Goal: Find specific page/section: Find specific page/section

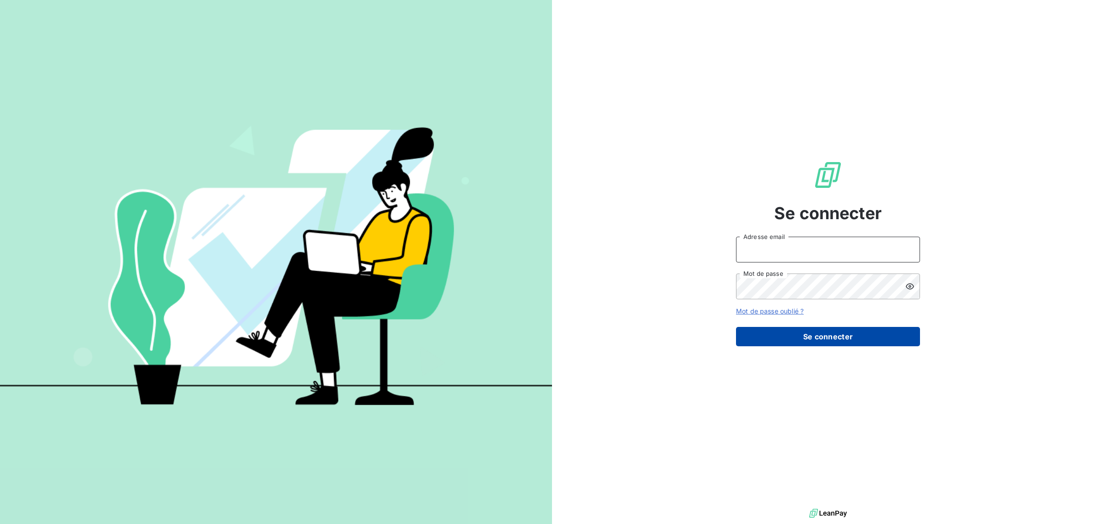
type input "paulinj@arceurope.fr"
click at [845, 334] on button "Se connecter" at bounding box center [828, 336] width 184 height 19
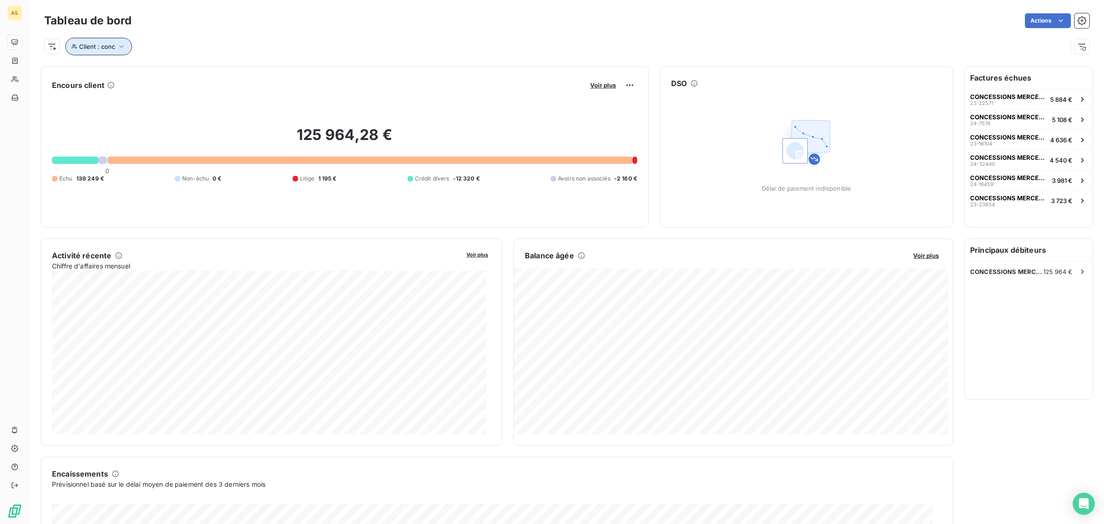
click at [121, 47] on icon "button" at bounding box center [121, 46] width 9 height 9
drag, startPoint x: 261, startPoint y: 74, endPoint x: 202, endPoint y: 70, distance: 59.0
click at [202, 70] on div "Client Contient like conc" at bounding box center [197, 70] width 252 height 19
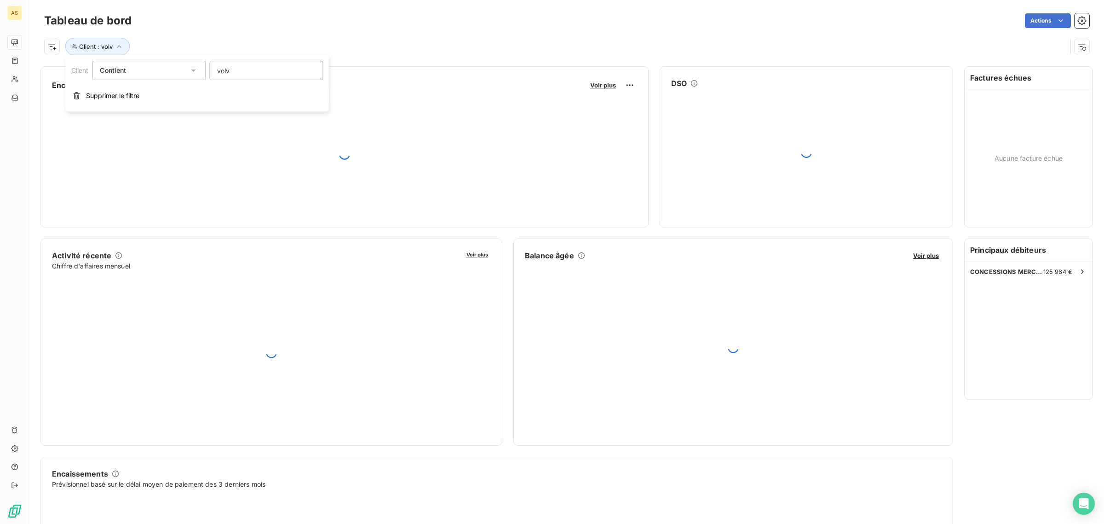
type input "volvo"
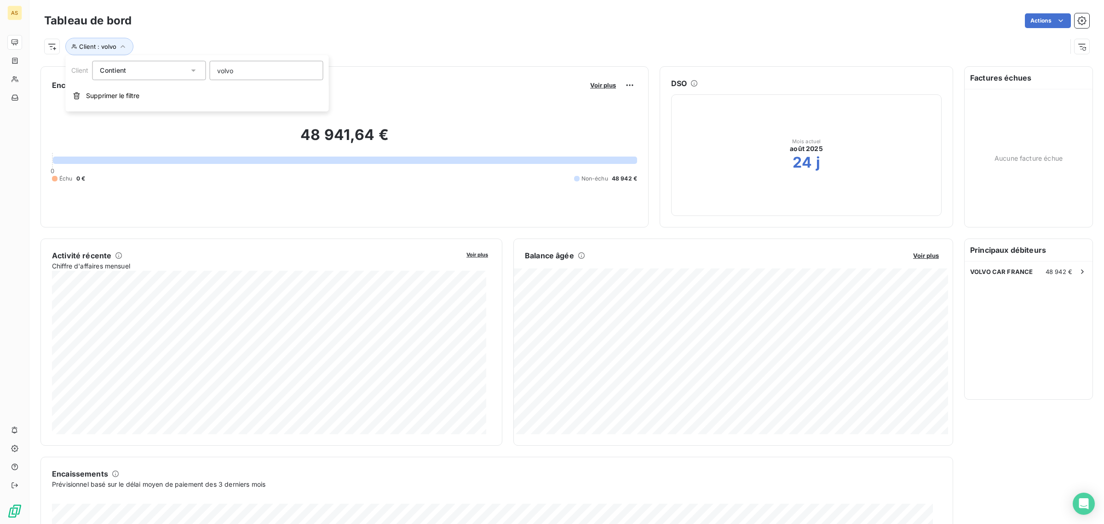
click at [400, 100] on div "48 941,64 € 0 Échu 0 € Non-échu 48 942 €" at bounding box center [344, 153] width 585 height 123
click at [124, 45] on icon "button" at bounding box center [122, 46] width 9 height 9
drag, startPoint x: 265, startPoint y: 71, endPoint x: 164, endPoint y: 71, distance: 100.3
click at [164, 71] on div "Client Contient like volvo" at bounding box center [197, 70] width 252 height 19
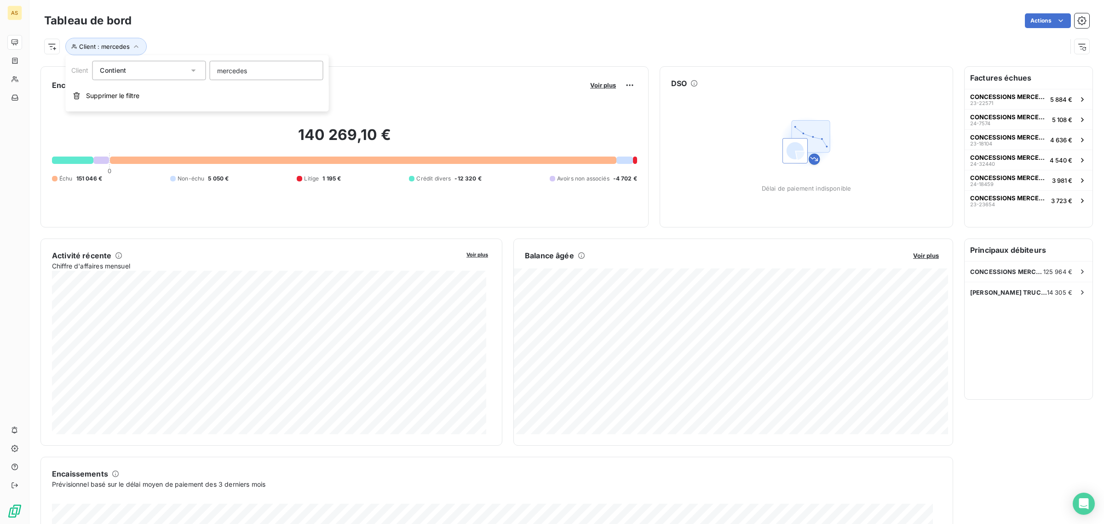
drag, startPoint x: 256, startPoint y: 71, endPoint x: 191, endPoint y: 65, distance: 64.7
click at [191, 65] on div "Client Contient mercedes" at bounding box center [197, 70] width 252 height 19
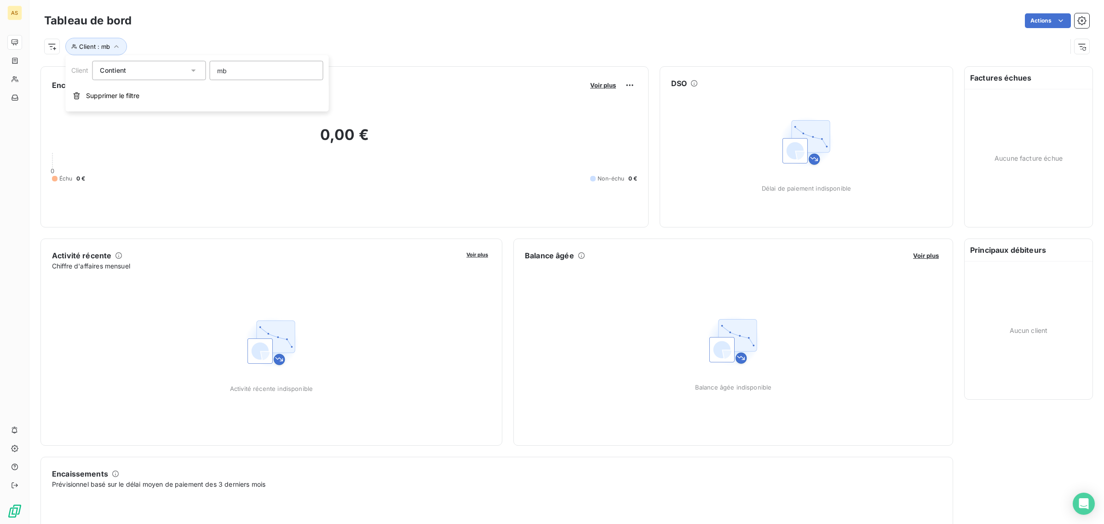
drag, startPoint x: 247, startPoint y: 69, endPoint x: 169, endPoint y: 68, distance: 77.8
click at [169, 68] on div "Client Contient mb" at bounding box center [197, 70] width 252 height 19
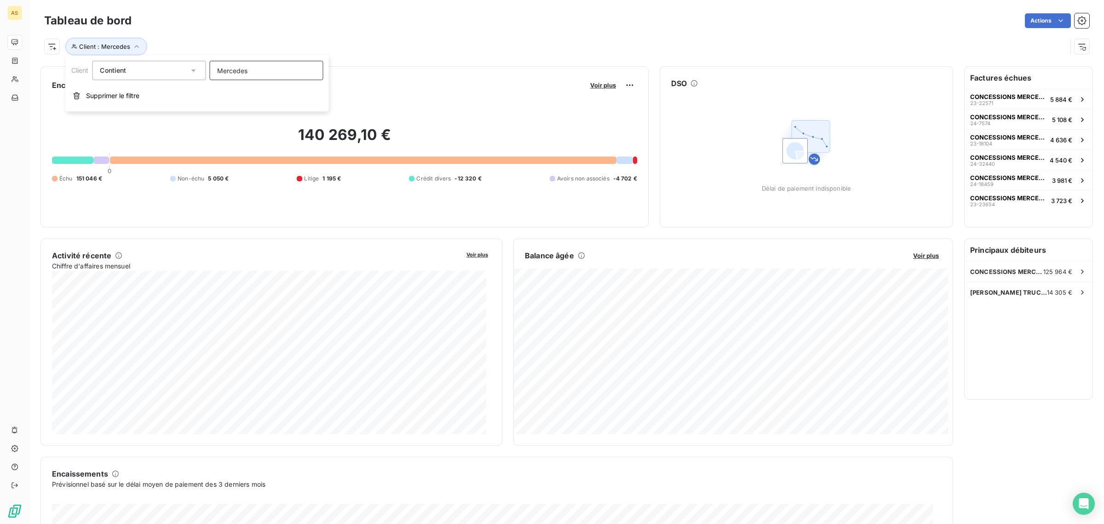
drag, startPoint x: 261, startPoint y: 72, endPoint x: 162, endPoint y: 56, distance: 100.2
click at [161, 61] on div "Client Contient Mercedes" at bounding box center [197, 70] width 252 height 19
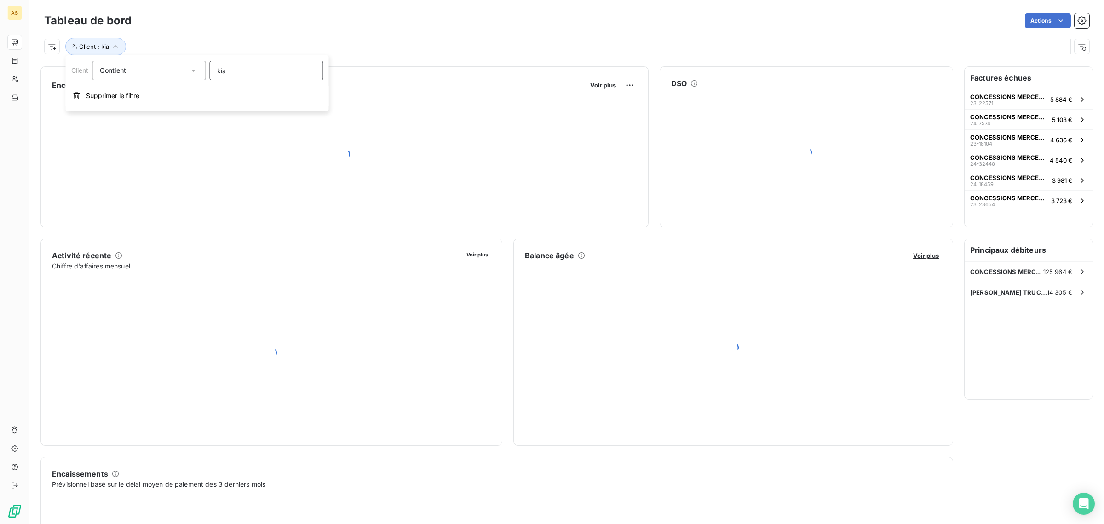
type input "kia"
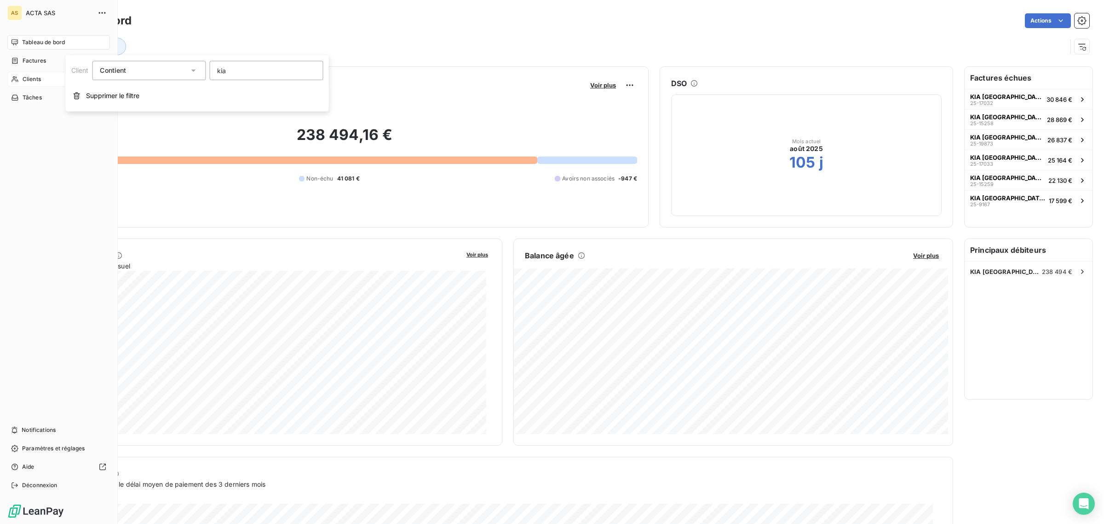
click at [37, 79] on span "Clients" at bounding box center [32, 79] width 18 height 8
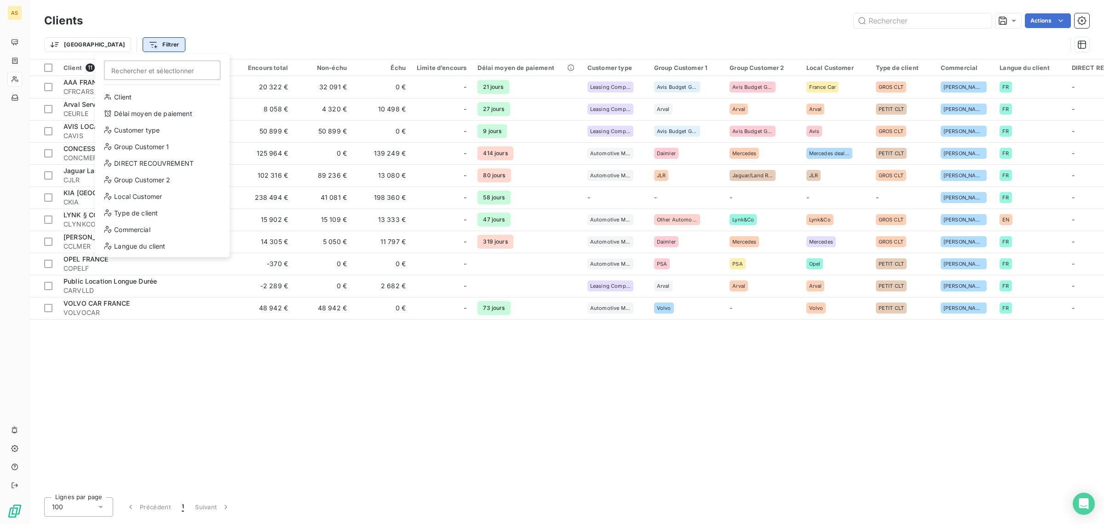
click at [111, 40] on html "AS Clients Actions Trier Filtrer Rechercher et sélectionner Client Délai moyen …" at bounding box center [552, 262] width 1104 height 524
click at [122, 98] on div "Client" at bounding box center [161, 97] width 127 height 15
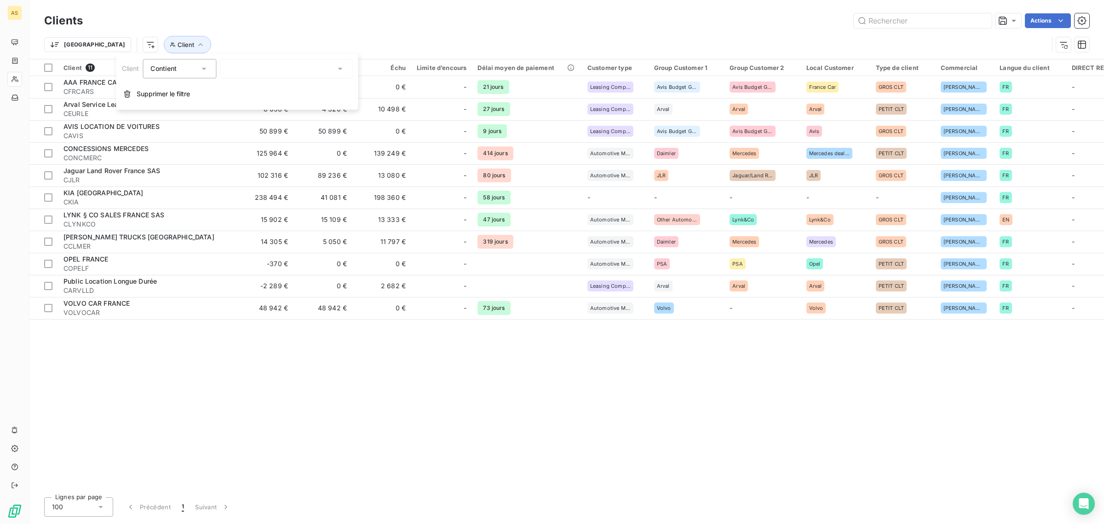
click at [329, 74] on div at bounding box center [286, 68] width 133 height 19
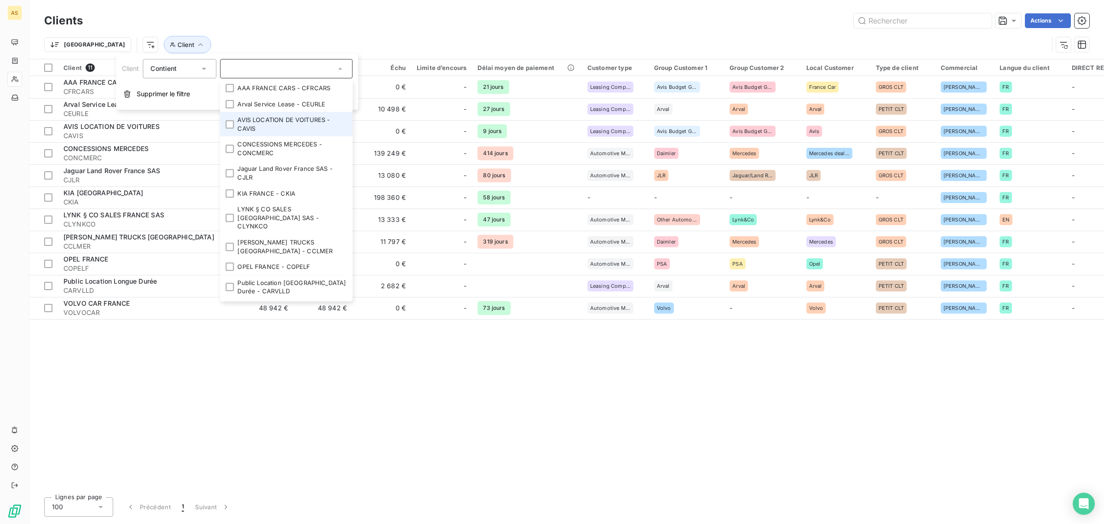
click at [306, 121] on li "AVIS LOCATION DE VOITURES - CAVIS" at bounding box center [286, 124] width 133 height 24
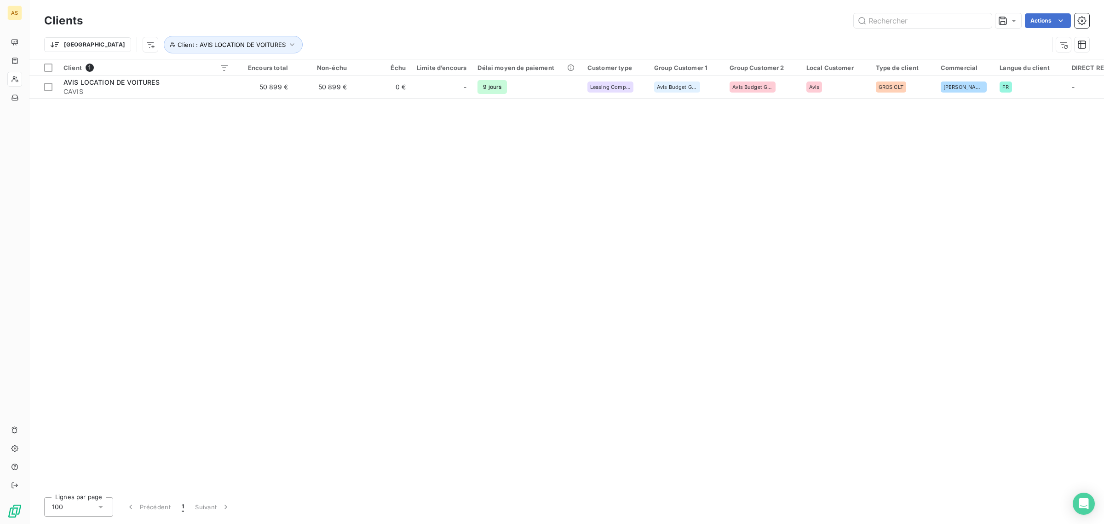
click at [570, 261] on div "Client 1 Encours total Non-échu Échu Limite d’encours Délai moyen de paiement C…" at bounding box center [566, 274] width 1075 height 430
click at [288, 41] on icon "button" at bounding box center [292, 44] width 9 height 9
click at [328, 67] on icon "button" at bounding box center [327, 68] width 9 height 9
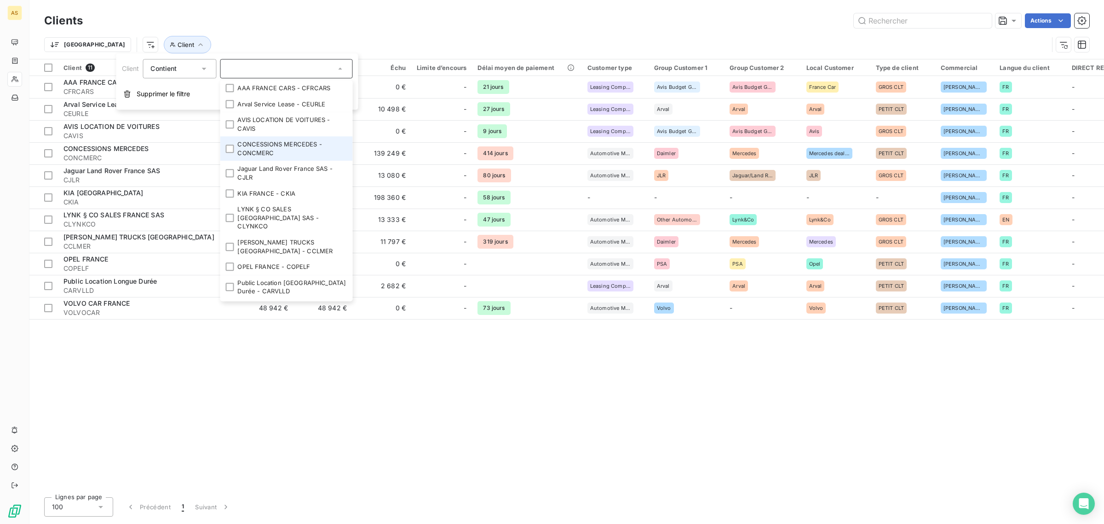
click at [279, 148] on li "CONCESSIONS MERCEDES - CONCMERC" at bounding box center [286, 149] width 133 height 24
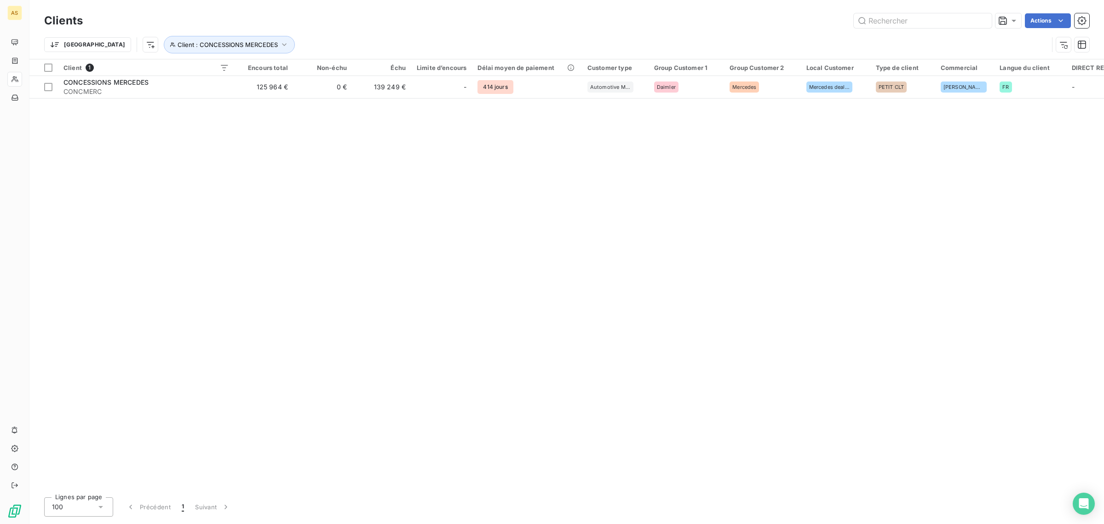
click at [453, 208] on div "Client 1 Encours total Non-échu Échu Limite d’encours Délai moyen de paiement C…" at bounding box center [566, 274] width 1075 height 430
click at [280, 45] on icon "button" at bounding box center [284, 44] width 9 height 9
click at [291, 72] on span "CONCESSIONS MERCEDES - CONCMERC" at bounding box center [290, 68] width 125 height 7
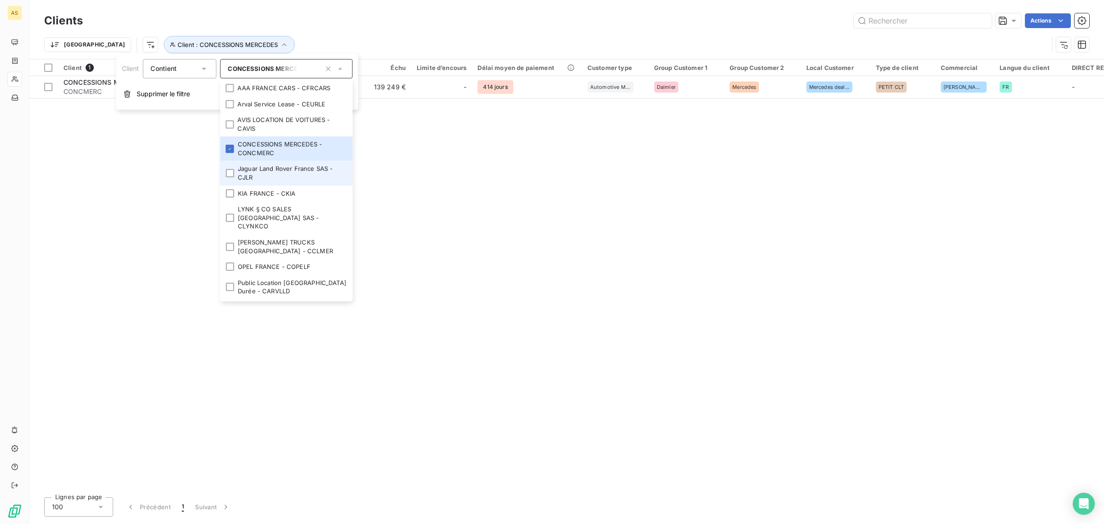
click at [292, 169] on li "Jaguar Land Rover France SAS - CJLR" at bounding box center [286, 173] width 133 height 24
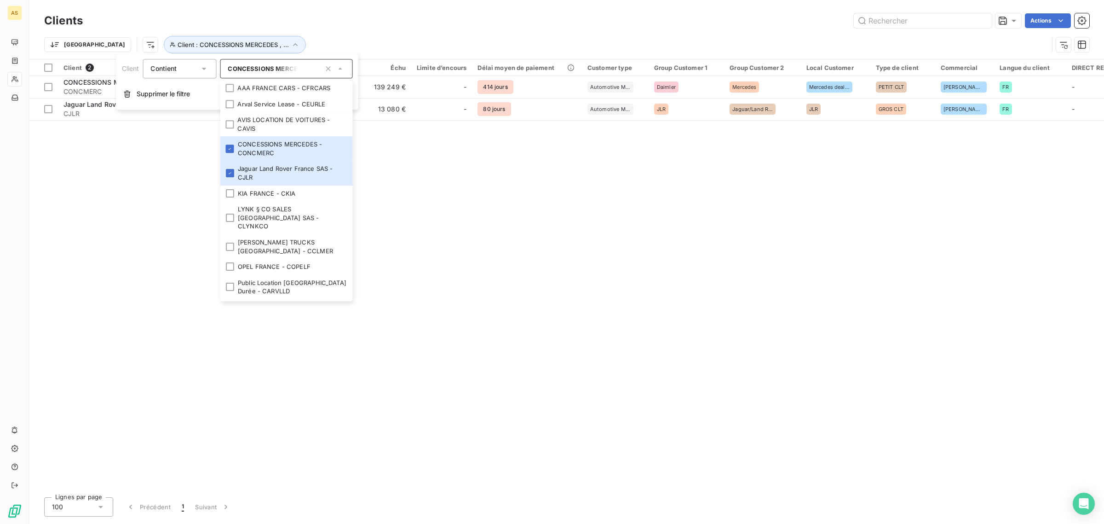
click at [457, 235] on div "Client 2 Encours total Non-échu Échu Limite d’encours Délai moyen de paiement C…" at bounding box center [566, 274] width 1075 height 430
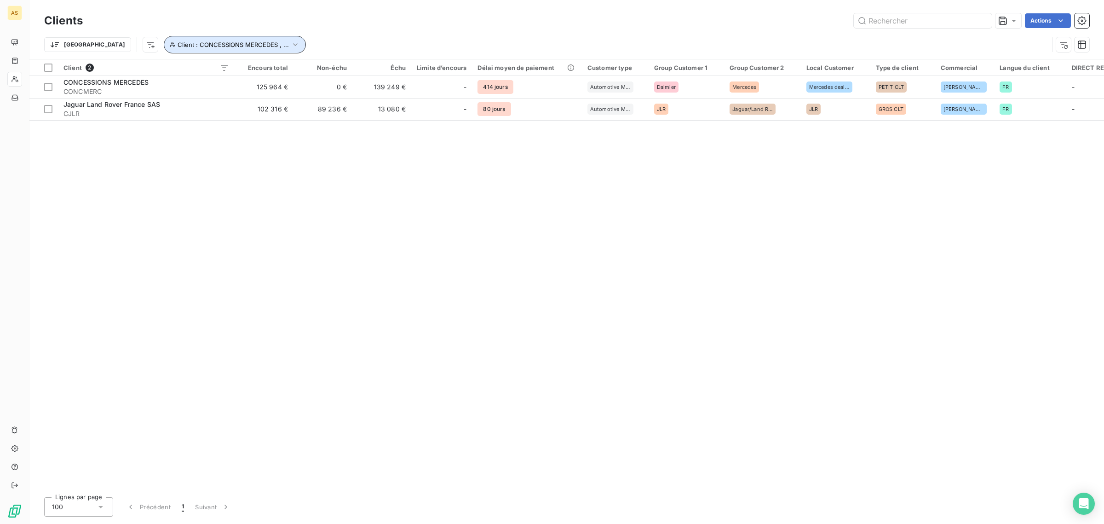
click at [291, 40] on icon "button" at bounding box center [295, 44] width 9 height 9
click at [341, 71] on icon at bounding box center [339, 68] width 9 height 9
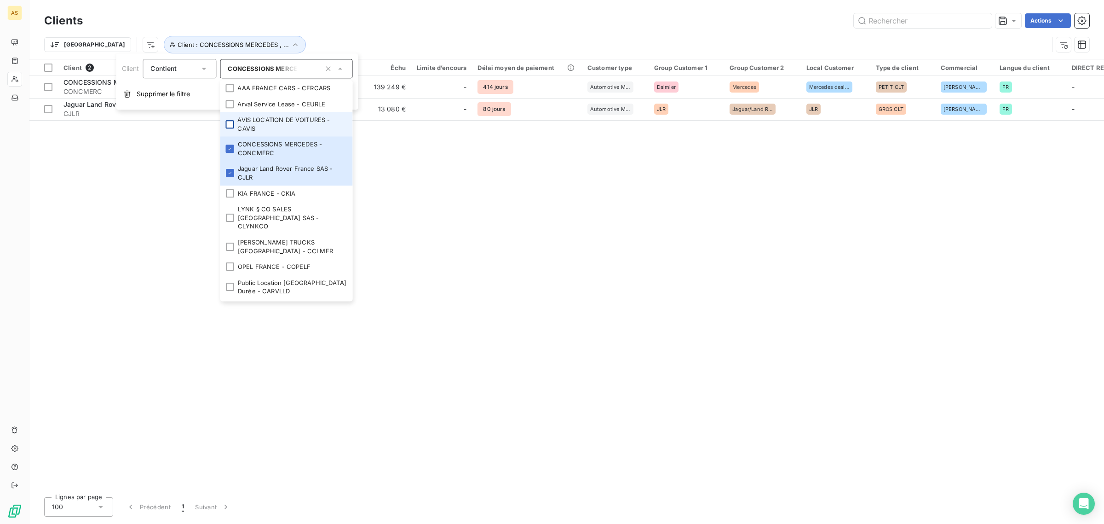
click at [231, 120] on div at bounding box center [229, 124] width 8 height 8
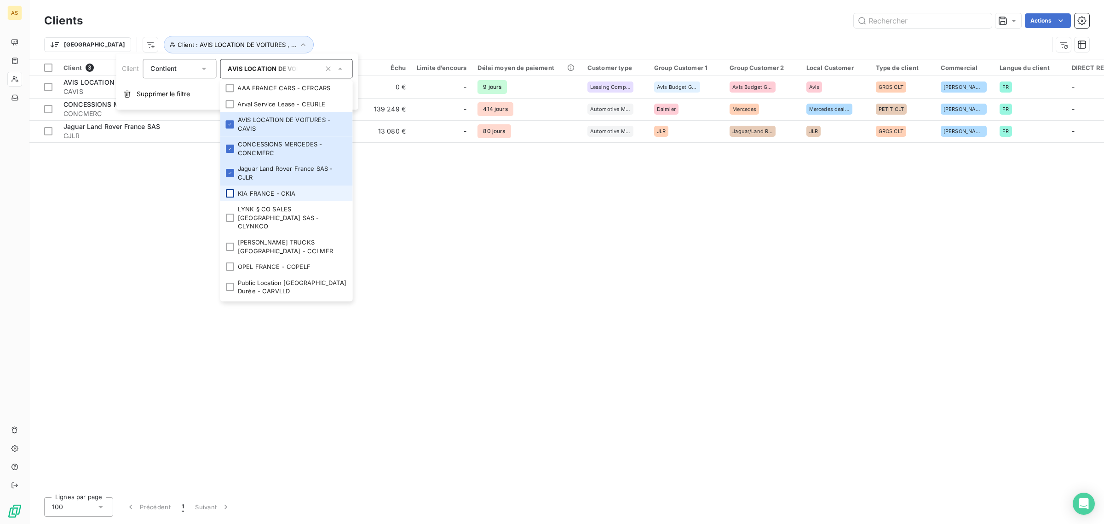
click at [233, 194] on div at bounding box center [229, 193] width 8 height 8
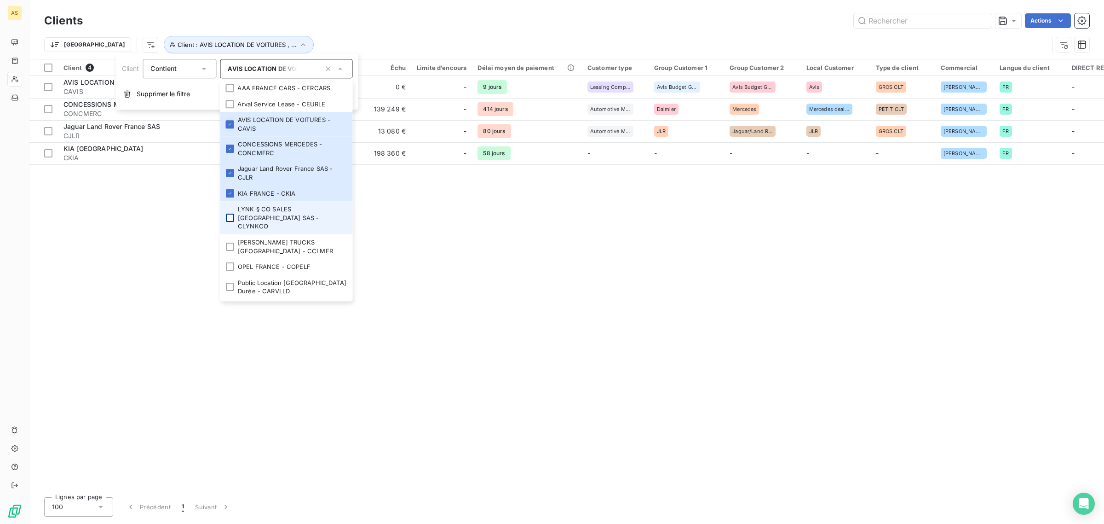
click at [226, 217] on div at bounding box center [229, 218] width 8 height 8
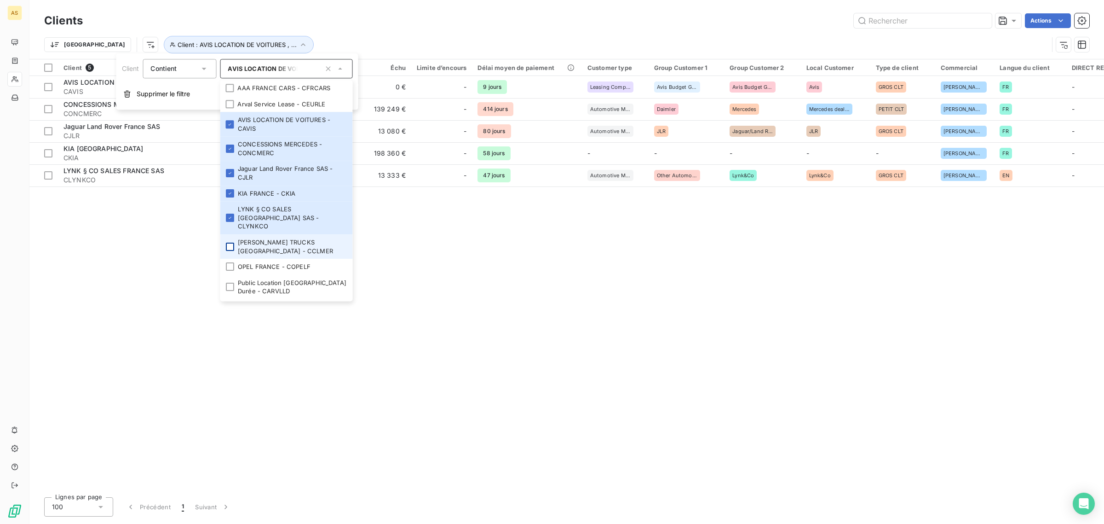
click at [229, 242] on div at bounding box center [229, 246] width 8 height 8
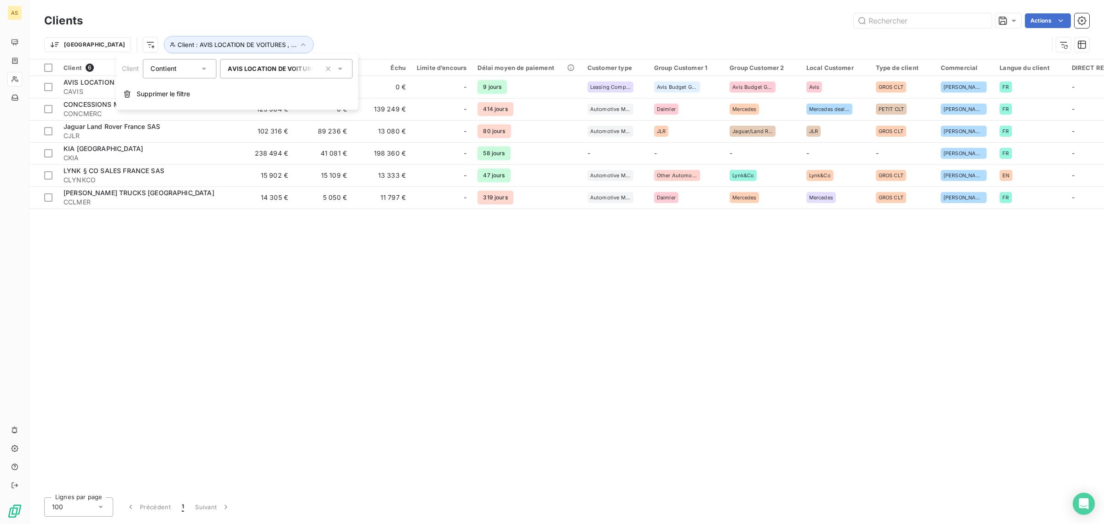
click at [342, 70] on icon at bounding box center [339, 68] width 9 height 9
click at [342, 66] on icon at bounding box center [339, 68] width 9 height 9
click at [345, 69] on icon at bounding box center [339, 68] width 9 height 9
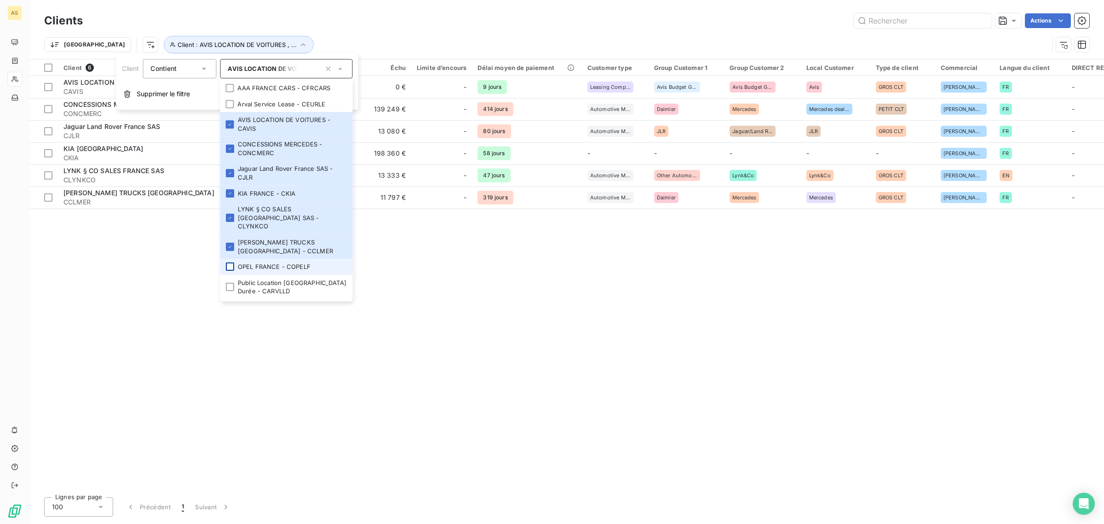
click at [231, 263] on div at bounding box center [229, 267] width 8 height 8
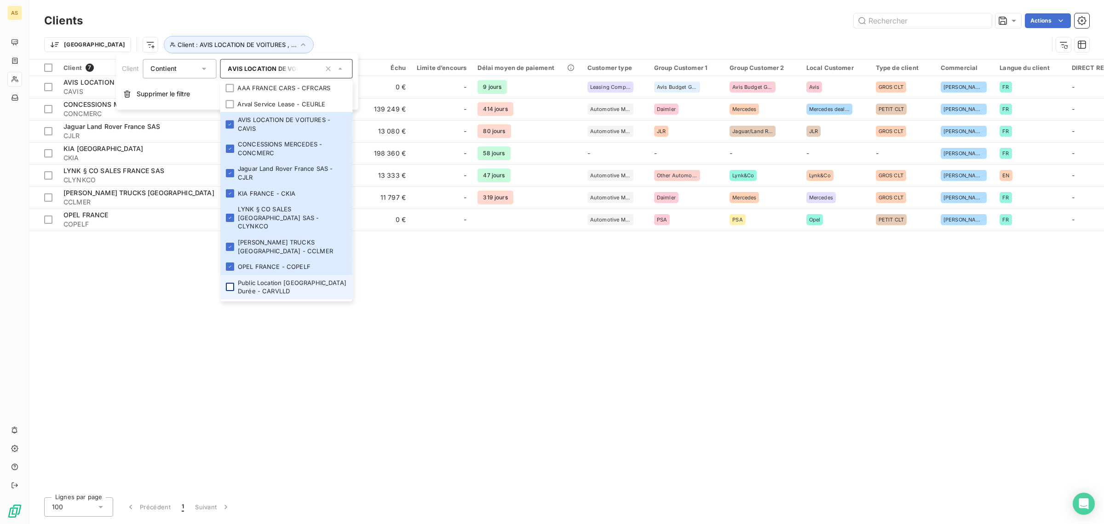
click at [229, 283] on div at bounding box center [229, 287] width 8 height 8
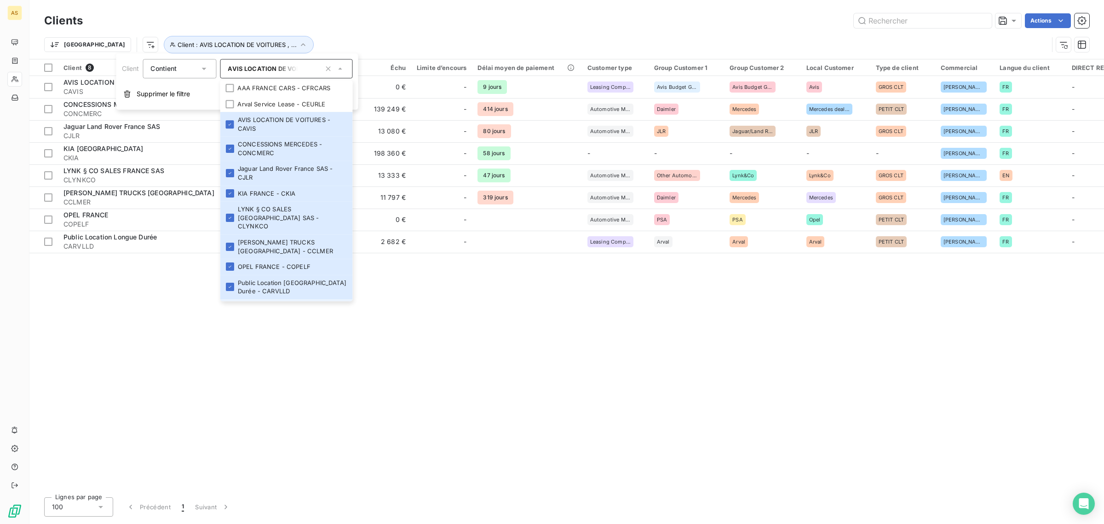
click at [231, 303] on div at bounding box center [229, 307] width 8 height 8
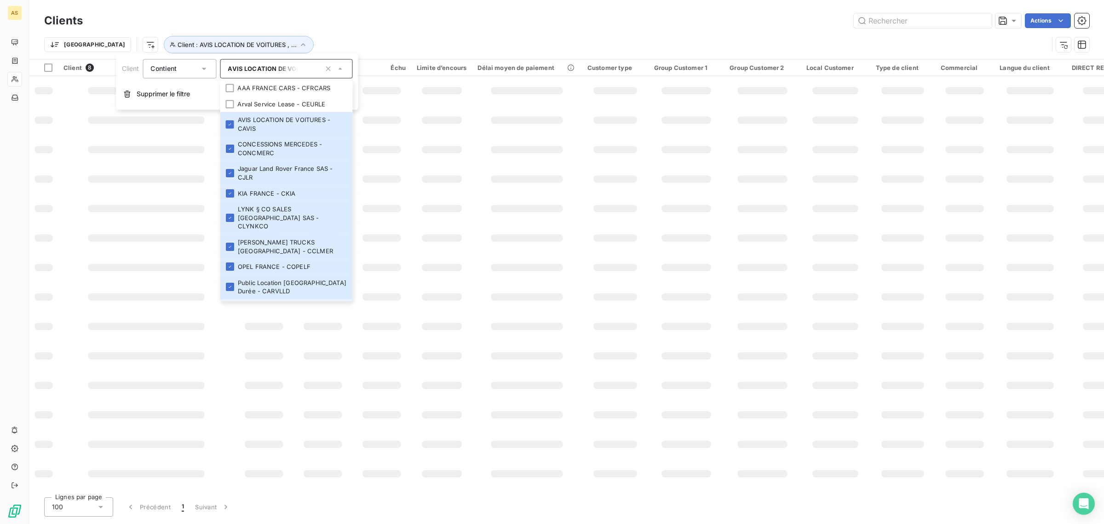
scroll to position [5, 0]
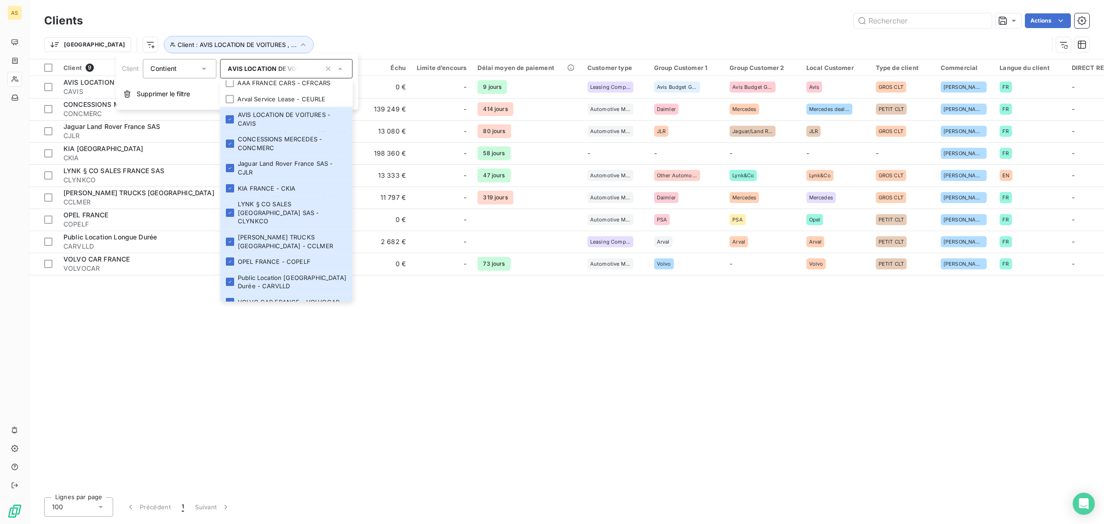
click at [303, 362] on div "Client 9 Encours total Non-échu Échu Limite d’encours Délai moyen de paiement C…" at bounding box center [566, 274] width 1075 height 430
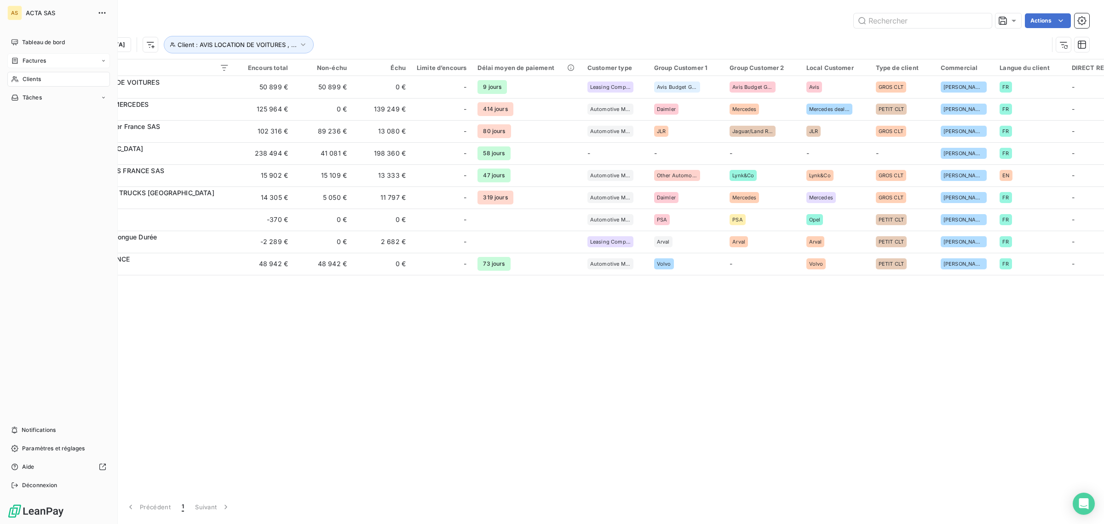
click at [18, 66] on div "Factures" at bounding box center [58, 60] width 103 height 15
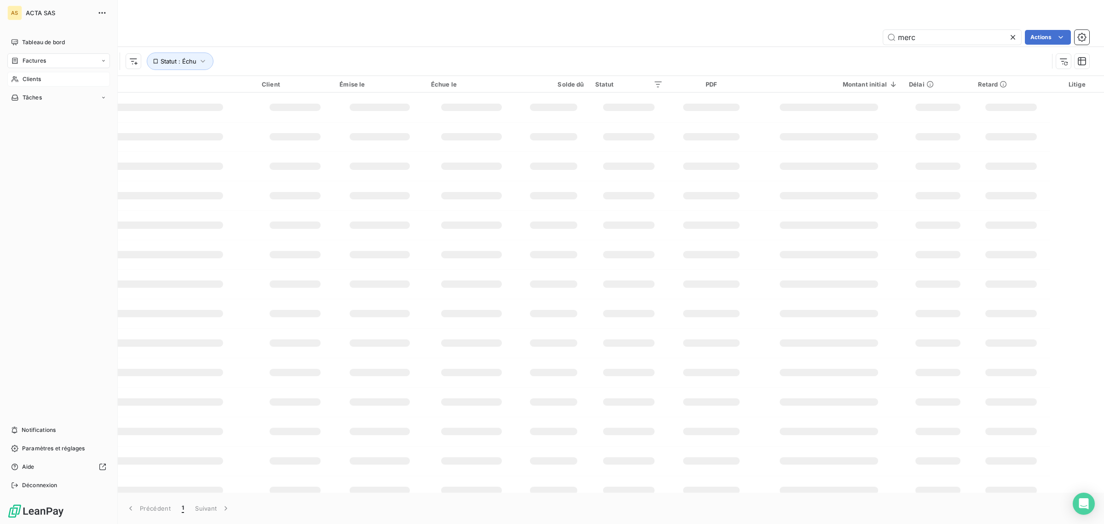
click at [96, 60] on div "Factures" at bounding box center [58, 60] width 103 height 15
click at [21, 84] on div "Clients" at bounding box center [58, 79] width 103 height 15
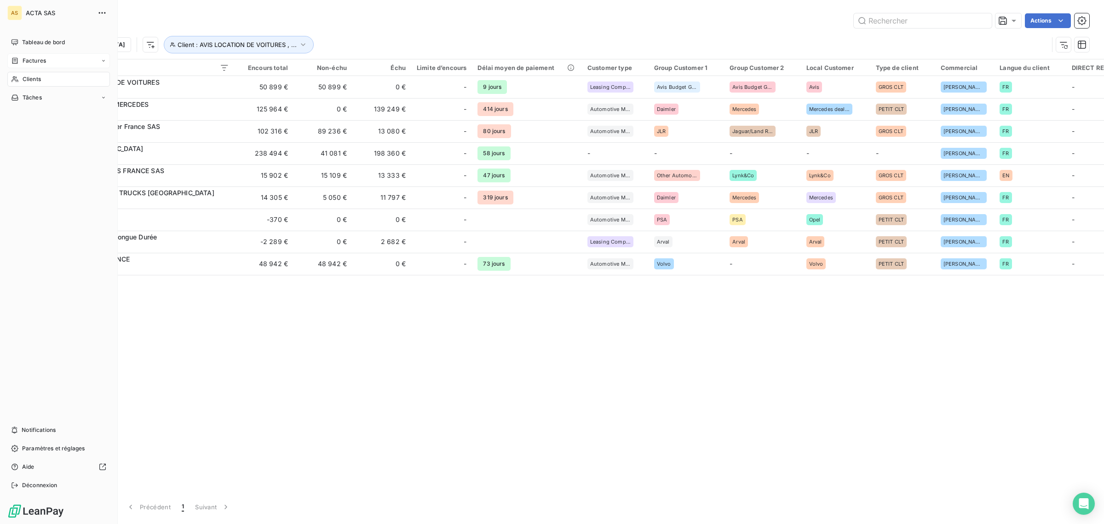
click at [12, 59] on icon at bounding box center [15, 60] width 8 height 7
click at [38, 59] on span "Factures" at bounding box center [34, 61] width 23 height 8
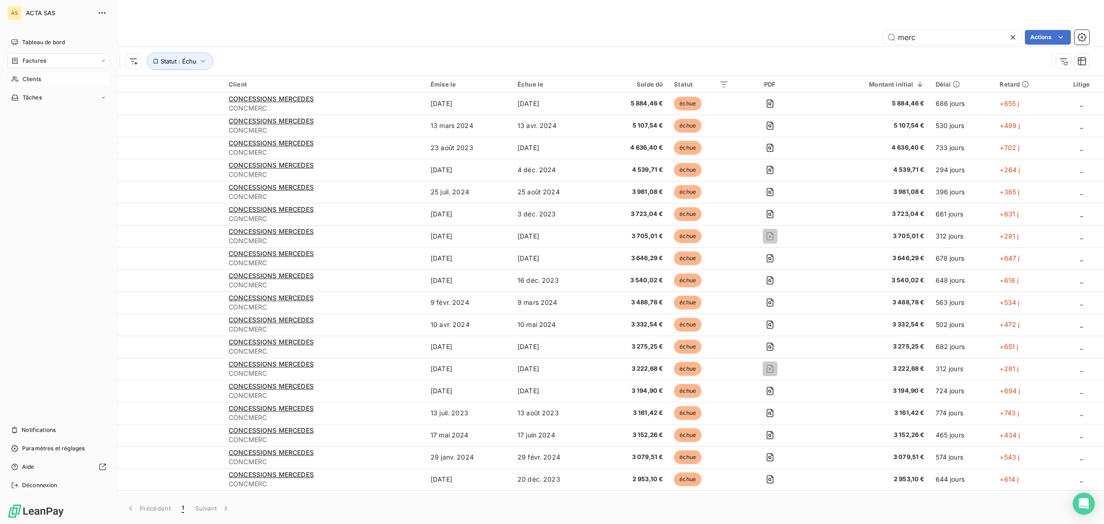
click at [33, 78] on span "Clients" at bounding box center [32, 79] width 18 height 8
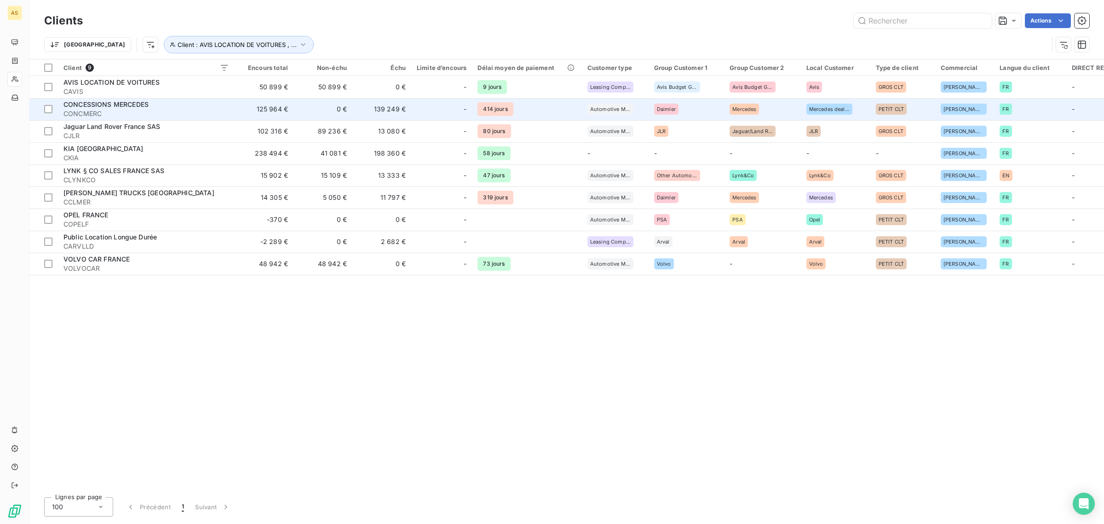
click at [81, 101] on span "CONCESSIONS MERCEDES" at bounding box center [106, 104] width 85 height 8
